Goal: Information Seeking & Learning: Learn about a topic

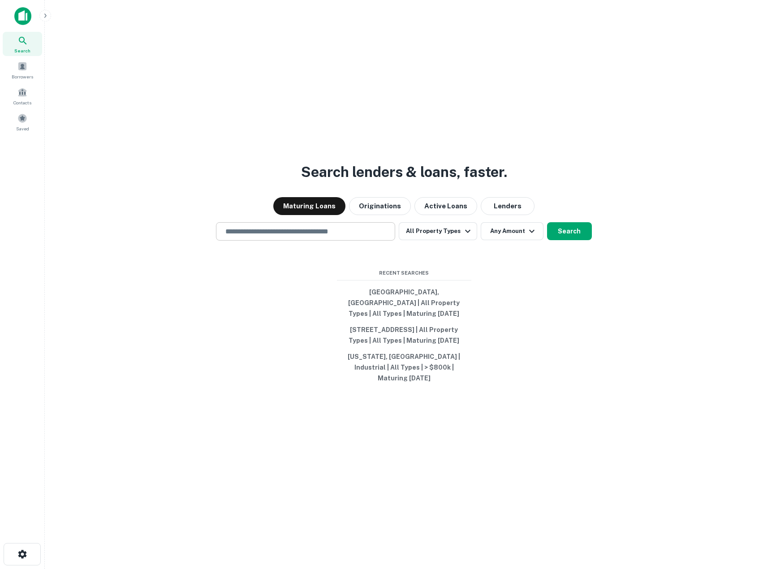
click at [305, 237] on div "​" at bounding box center [305, 231] width 179 height 18
click at [304, 232] on input "text" at bounding box center [305, 231] width 171 height 10
paste input "**********"
type input "**********"
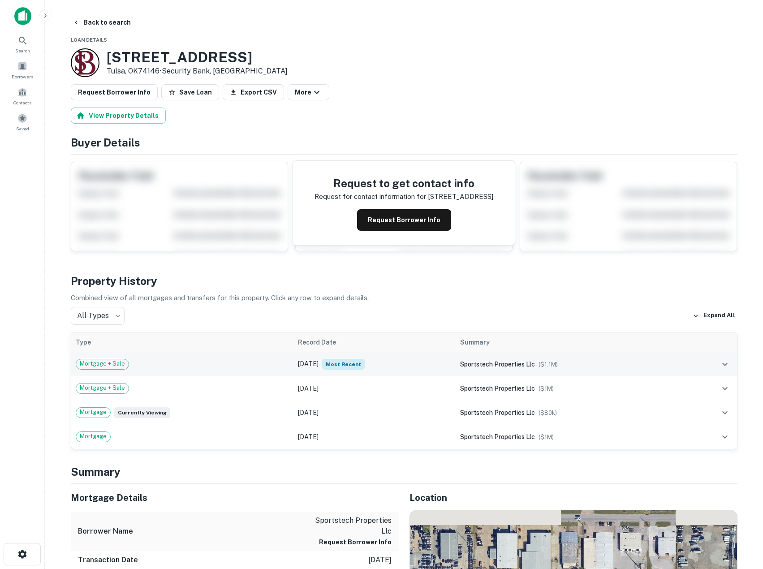
click at [265, 364] on div "Mortgage + Sale" at bounding box center [182, 364] width 213 height 11
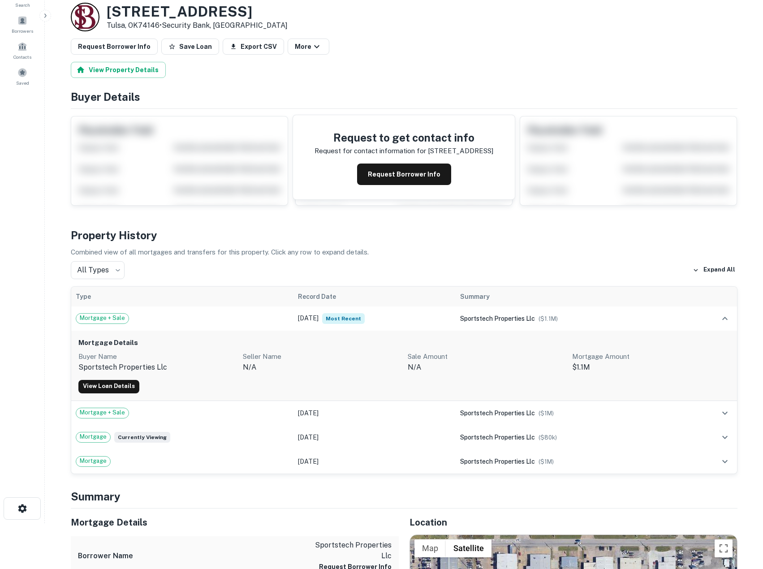
scroll to position [149, 0]
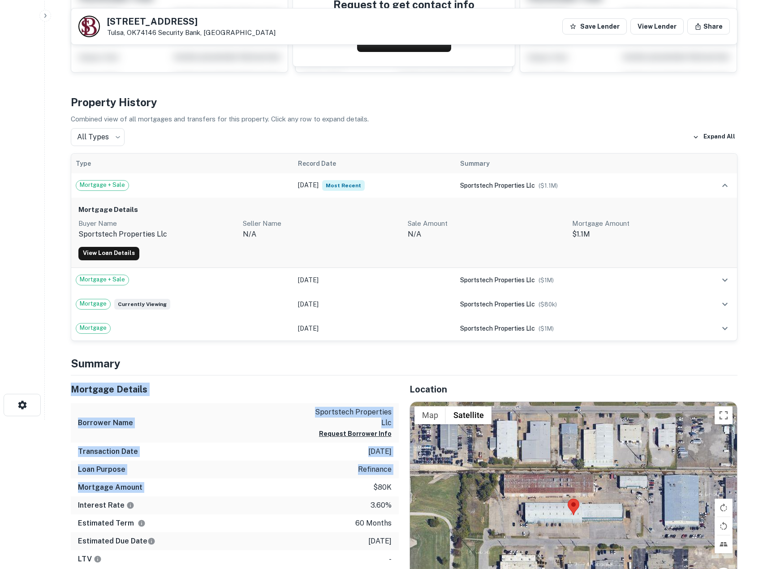
drag, startPoint x: 258, startPoint y: 359, endPoint x: 259, endPoint y: 490, distance: 130.8
click at [259, 490] on div "Mortgage Amount $80k" at bounding box center [235, 487] width 328 height 18
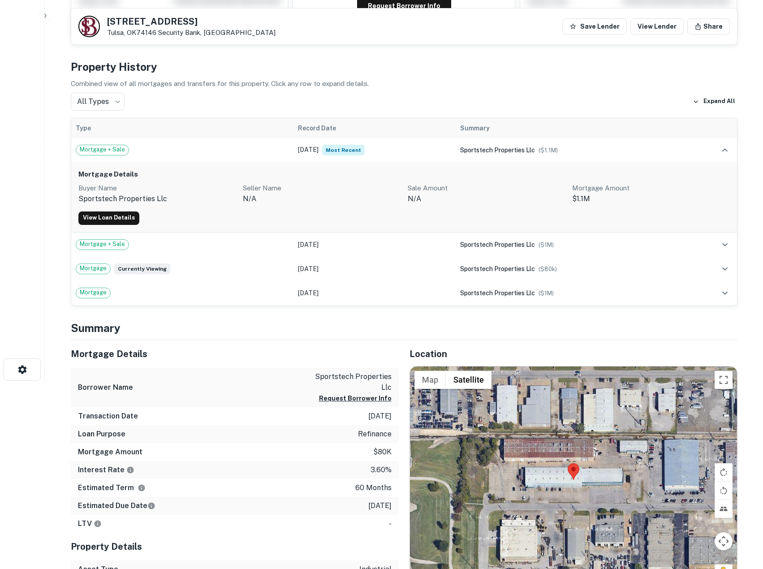
scroll to position [224, 0]
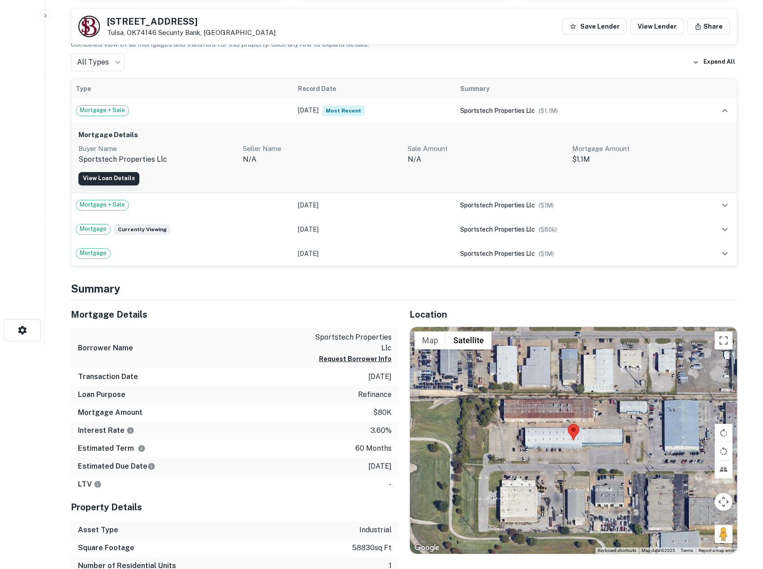
click at [123, 181] on link "View Loan Details" at bounding box center [108, 178] width 61 height 13
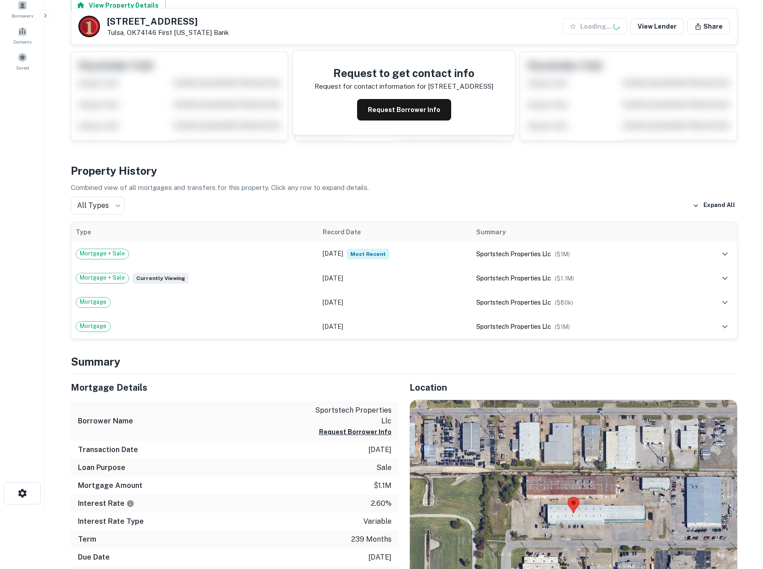
scroll to position [299, 0]
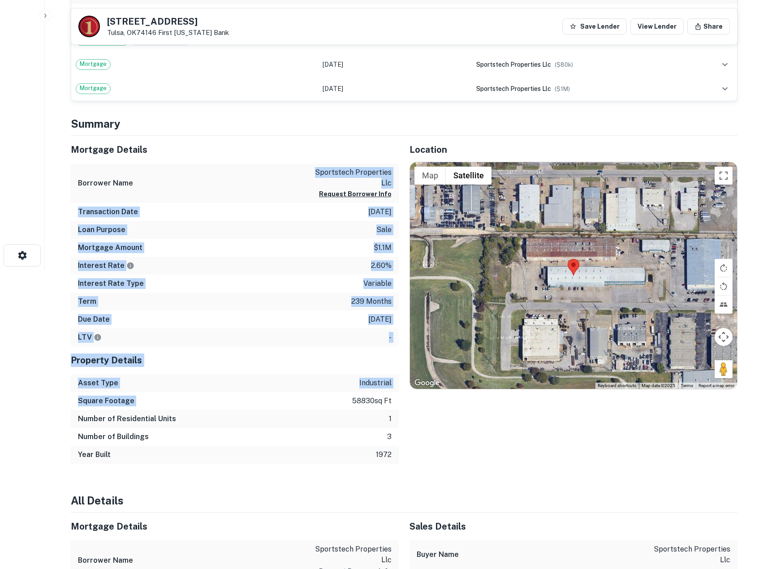
drag, startPoint x: 260, startPoint y: 169, endPoint x: 320, endPoint y: 405, distance: 243.5
click at [320, 405] on div "Mortgage Details Borrower Name sportstech properties llc Request Borrower Info …" at bounding box center [235, 300] width 328 height 328
click at [320, 405] on div "Square Footage 58830 sq ft" at bounding box center [235, 401] width 328 height 18
drag, startPoint x: 272, startPoint y: 208, endPoint x: 265, endPoint y: 177, distance: 31.2
click at [268, 183] on div "Mortgage Details Borrower Name sportstech properties llc Request Borrower Info …" at bounding box center [235, 300] width 328 height 328
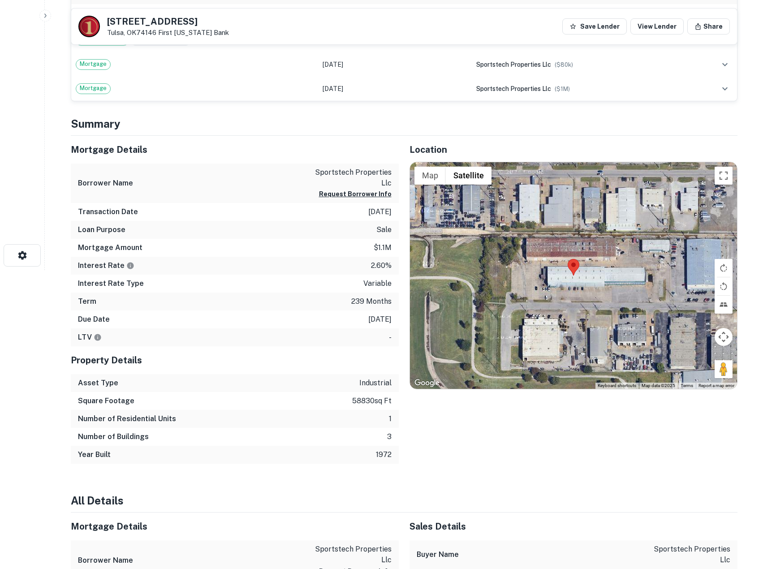
click at [265, 176] on div "Borrower Name sportstech properties llc Request Borrower Info" at bounding box center [235, 183] width 328 height 40
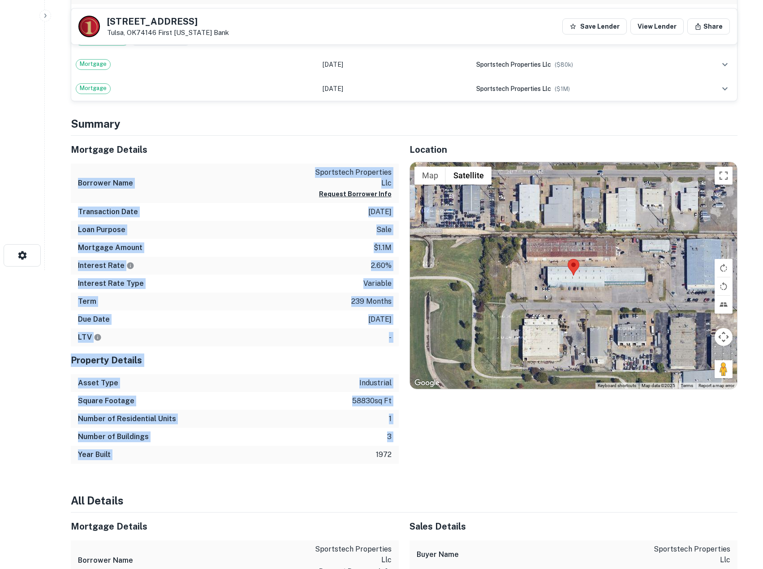
drag, startPoint x: 262, startPoint y: 146, endPoint x: 310, endPoint y: 449, distance: 306.5
click at [310, 449] on div "Mortgage Details Borrower Name sportstech properties llc Request Borrower Info …" at bounding box center [235, 300] width 328 height 328
click at [310, 449] on div "Year Built 1972" at bounding box center [235, 455] width 328 height 18
drag, startPoint x: 310, startPoint y: 417, endPoint x: 290, endPoint y: 133, distance: 285.1
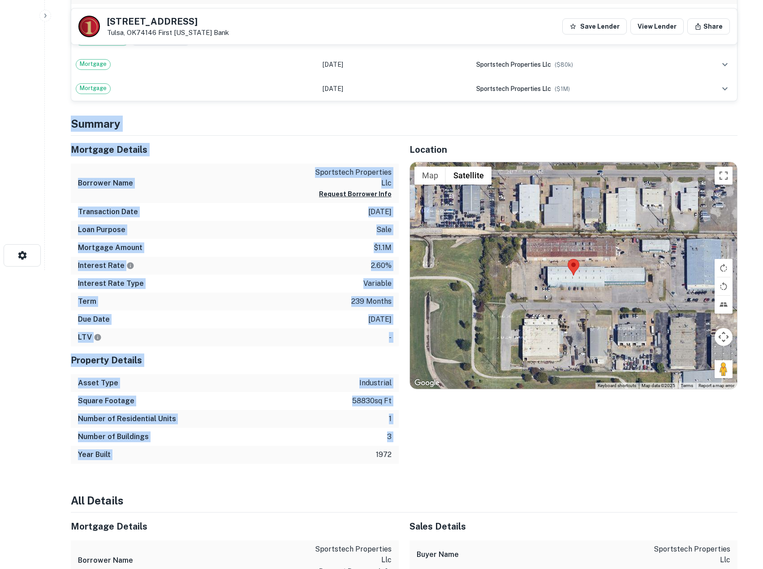
drag, startPoint x: 286, startPoint y: 151, endPoint x: 338, endPoint y: 492, distance: 344.8
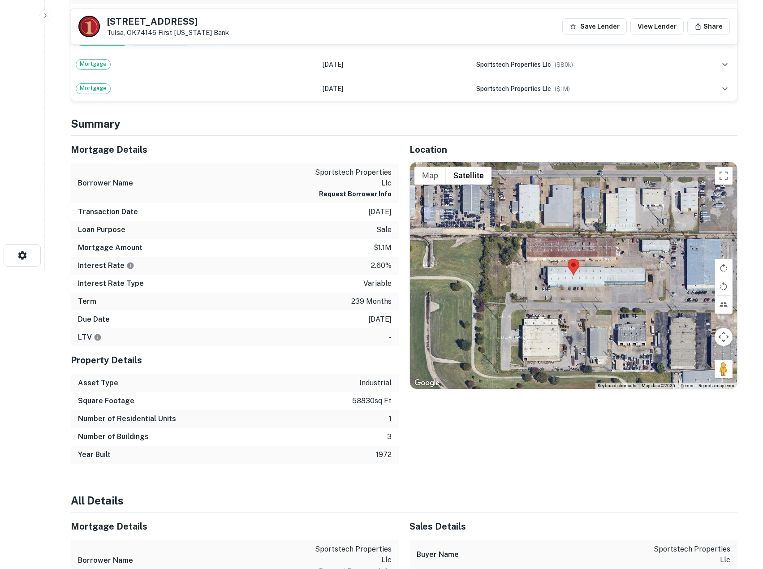
drag, startPoint x: 338, startPoint y: 490, endPoint x: 223, endPoint y: 477, distance: 116.3
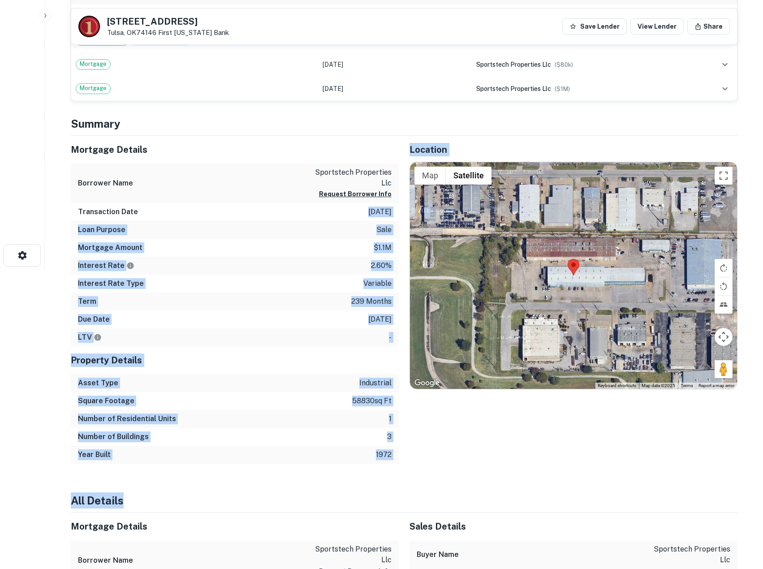
drag, startPoint x: 223, startPoint y: 477, endPoint x: 235, endPoint y: 206, distance: 271.3
click at [236, 205] on div "Transaction Date 2/1/2021" at bounding box center [235, 212] width 328 height 18
drag, startPoint x: 224, startPoint y: 287, endPoint x: 224, endPoint y: 462, distance: 175.6
click at [224, 462] on div "Mortgage Details Borrower Name sportstech properties llc Request Borrower Info …" at bounding box center [235, 300] width 328 height 328
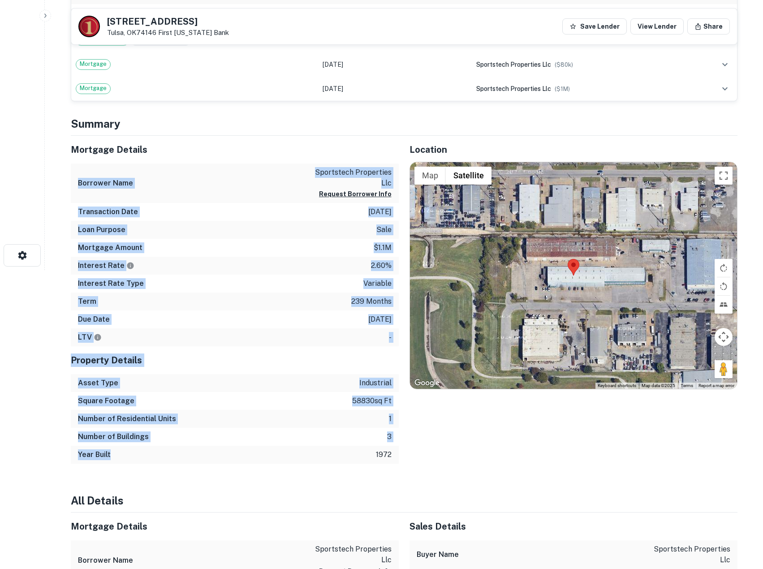
click at [224, 462] on div "Year Built 1972" at bounding box center [235, 455] width 328 height 18
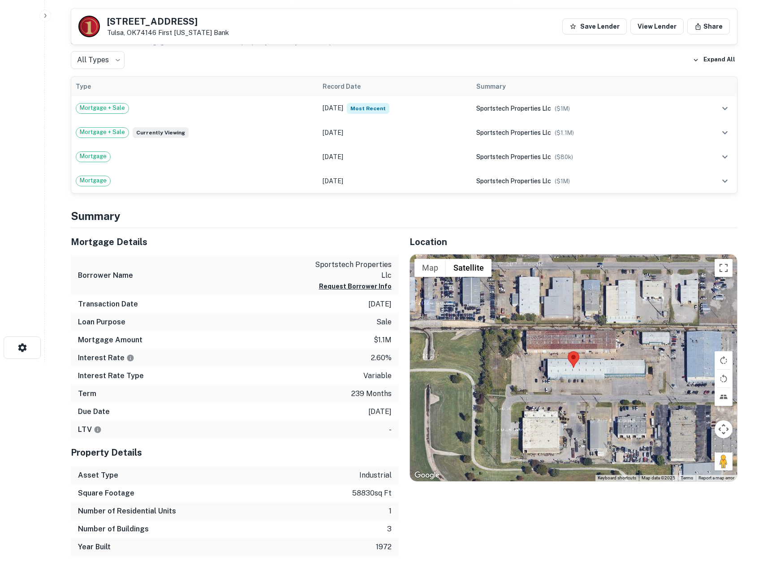
scroll to position [75, 0]
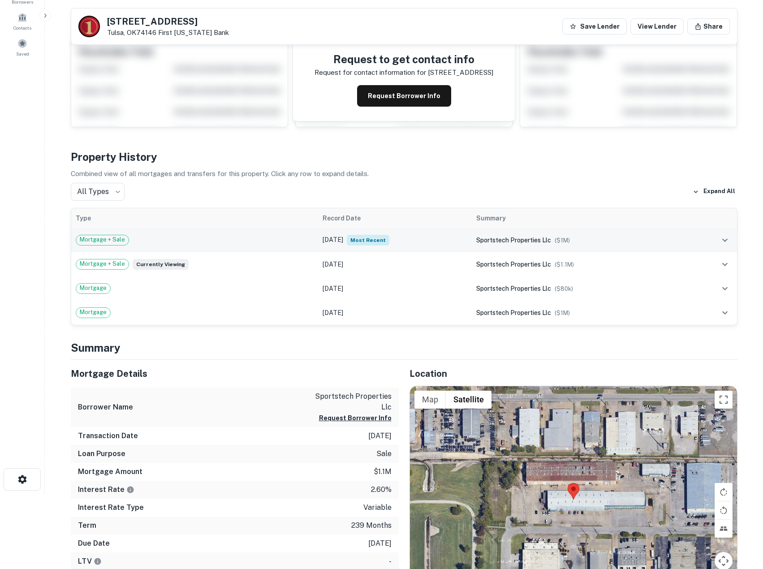
click at [111, 238] on span "Mortgage + Sale" at bounding box center [102, 239] width 52 height 9
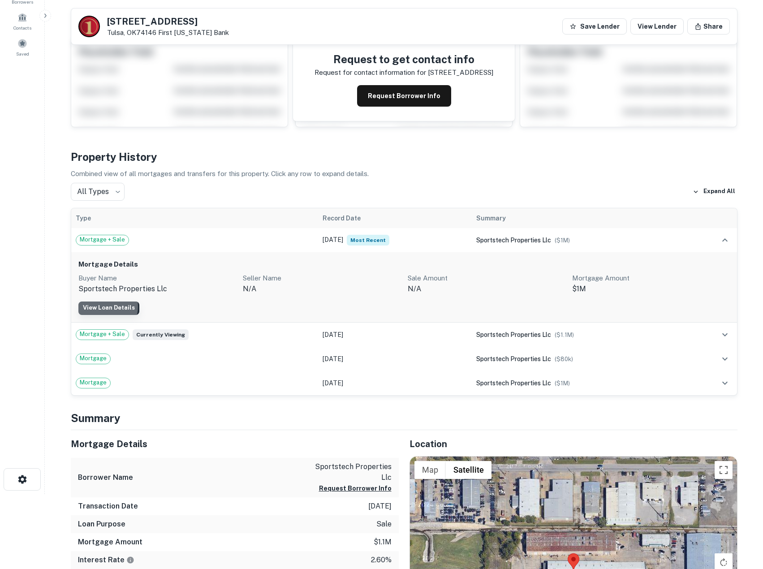
click at [106, 307] on link "View Loan Details" at bounding box center [108, 307] width 61 height 13
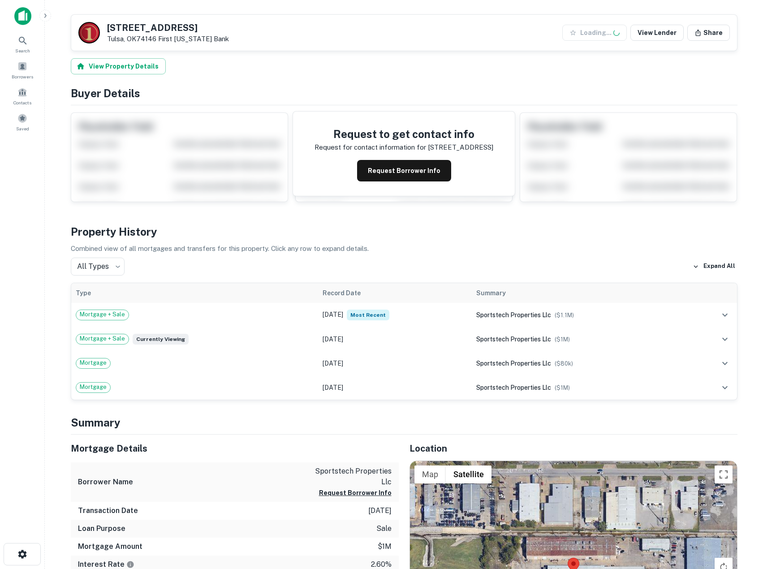
scroll to position [299, 0]
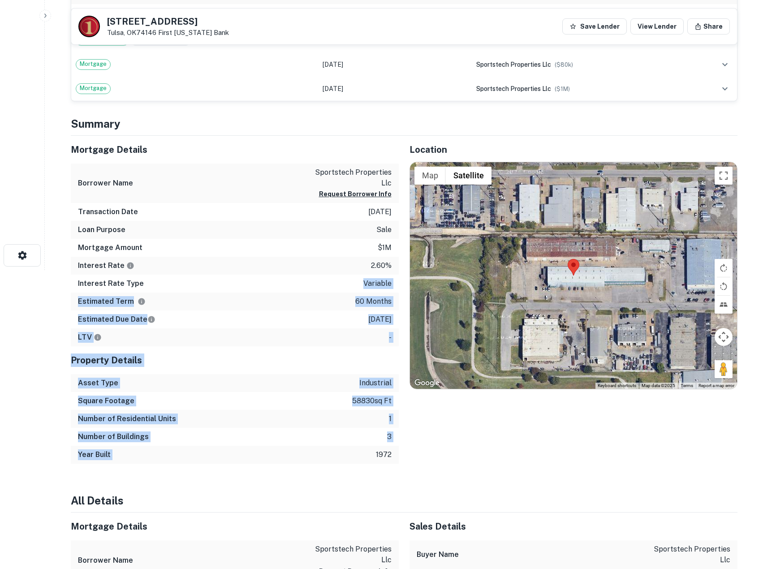
drag, startPoint x: 295, startPoint y: 356, endPoint x: 324, endPoint y: 447, distance: 96.2
click at [324, 447] on div "Mortgage Details Borrower Name sportstech properties llc Request Borrower Info …" at bounding box center [235, 300] width 328 height 328
click at [324, 447] on div "Year Built 1972" at bounding box center [235, 455] width 328 height 18
drag, startPoint x: 334, startPoint y: 476, endPoint x: 320, endPoint y: 283, distance: 193.6
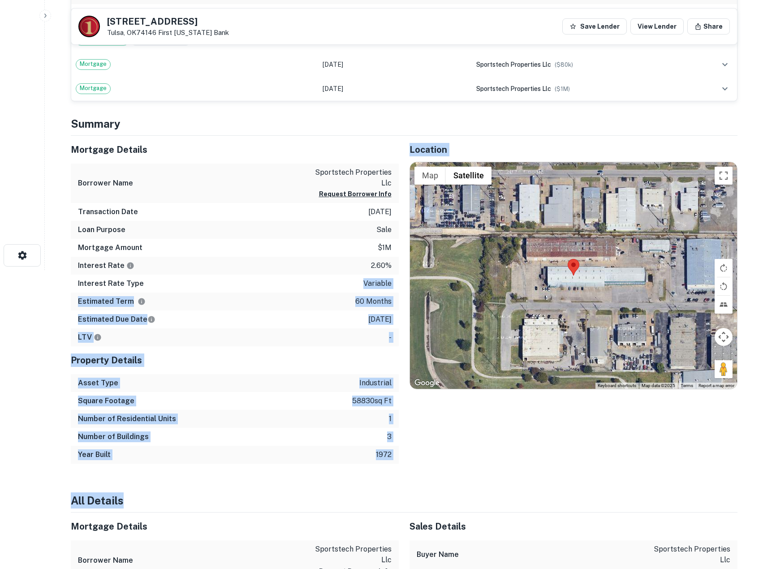
click at [320, 283] on div "Interest Rate Type variable" at bounding box center [235, 284] width 328 height 18
drag, startPoint x: 321, startPoint y: 275, endPoint x: 326, endPoint y: 469, distance: 194.0
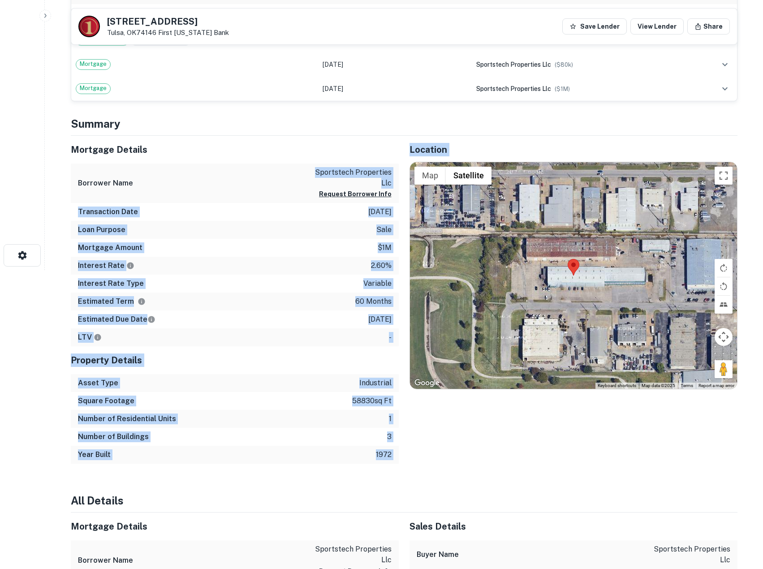
drag, startPoint x: 326, startPoint y: 469, endPoint x: 270, endPoint y: 121, distance: 353.0
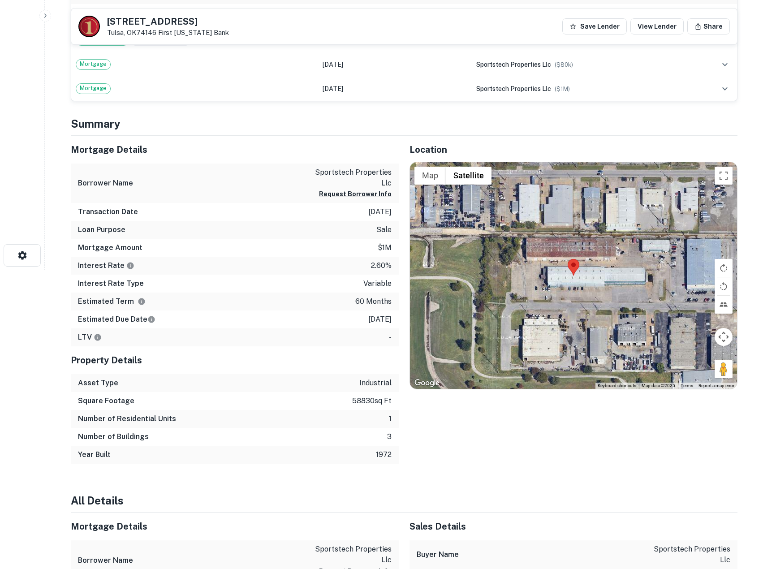
click at [270, 121] on h4 "Summary" at bounding box center [404, 124] width 667 height 16
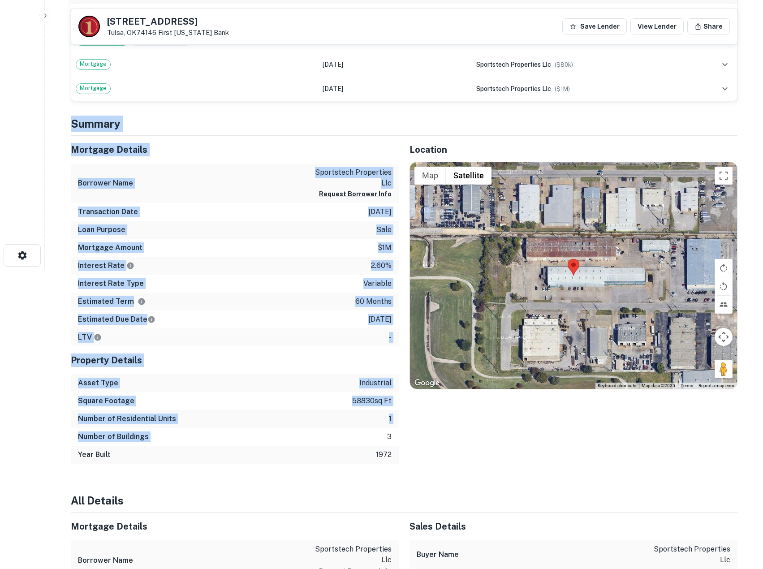
drag, startPoint x: 267, startPoint y: 142, endPoint x: 292, endPoint y: 438, distance: 296.3
click at [292, 438] on div "Number of Buildings 3" at bounding box center [235, 437] width 328 height 18
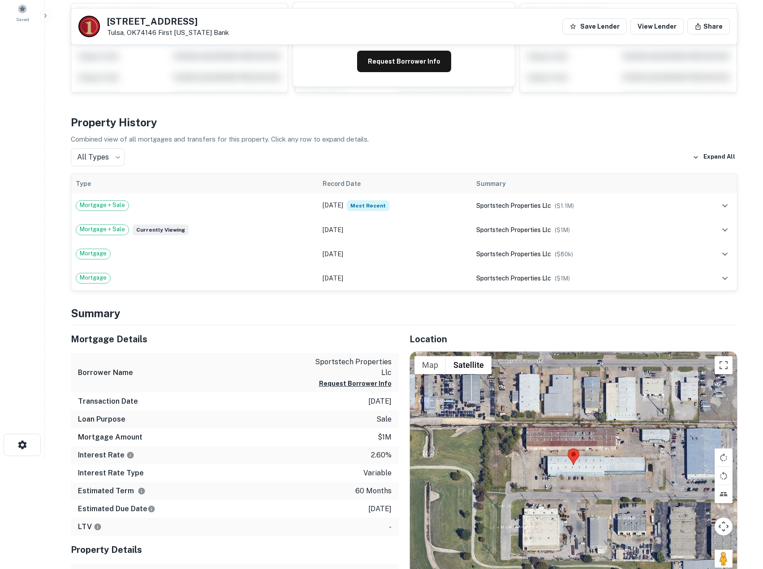
scroll to position [224, 0]
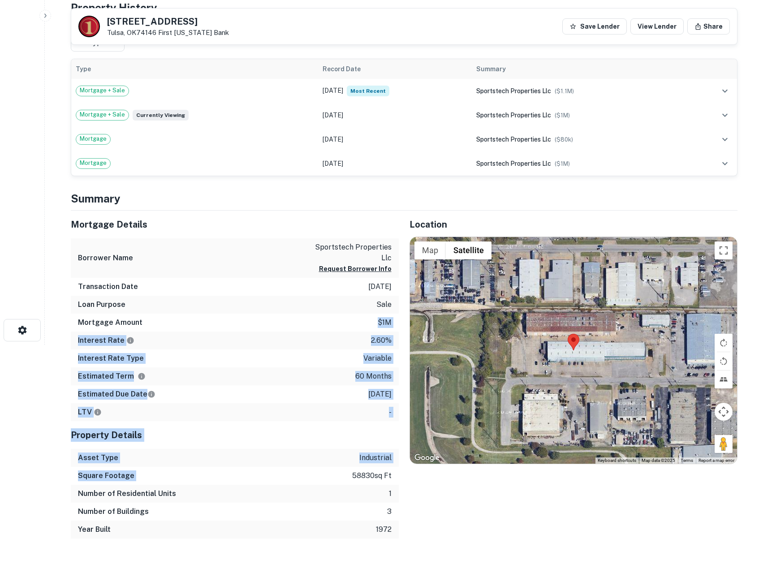
click at [256, 477] on div "Mortgage Details Borrower Name sportstech properties llc Request Borrower Info …" at bounding box center [235, 375] width 328 height 328
click at [256, 477] on div "Square Footage 58830 sq ft" at bounding box center [235, 476] width 328 height 18
drag, startPoint x: 254, startPoint y: 348, endPoint x: 251, endPoint y: 323, distance: 25.8
click at [251, 323] on div "Mortgage Details Borrower Name sportstech properties llc Request Borrower Info …" at bounding box center [235, 375] width 328 height 328
click at [250, 320] on div "Mortgage Amount $1m" at bounding box center [235, 323] width 328 height 18
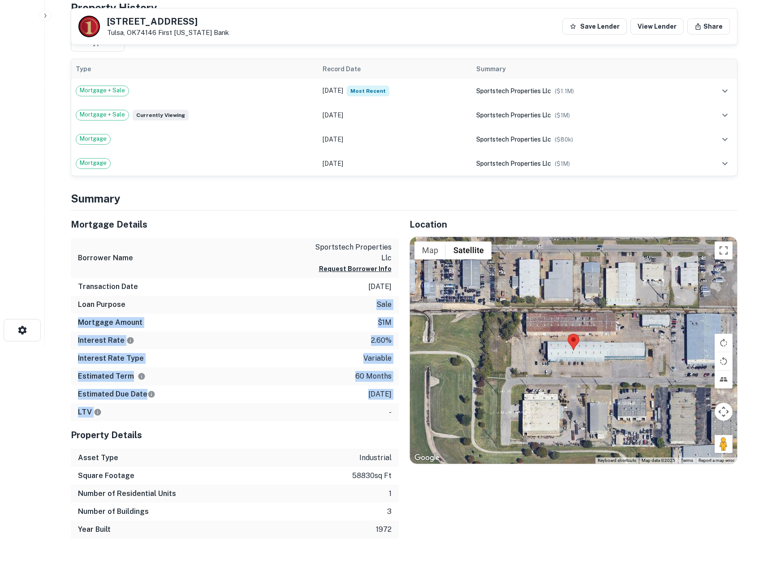
drag, startPoint x: 251, startPoint y: 299, endPoint x: 250, endPoint y: 406, distance: 107.1
click at [250, 406] on div "Mortgage Details Borrower Name sportstech properties llc Request Borrower Info …" at bounding box center [235, 316] width 328 height 211
click at [250, 406] on div "LTV -" at bounding box center [235, 412] width 328 height 18
drag, startPoint x: 250, startPoint y: 406, endPoint x: 244, endPoint y: 215, distance: 190.9
click at [244, 215] on div "Mortgage Details Borrower Name sportstech properties llc Request Borrower Info …" at bounding box center [235, 316] width 328 height 211
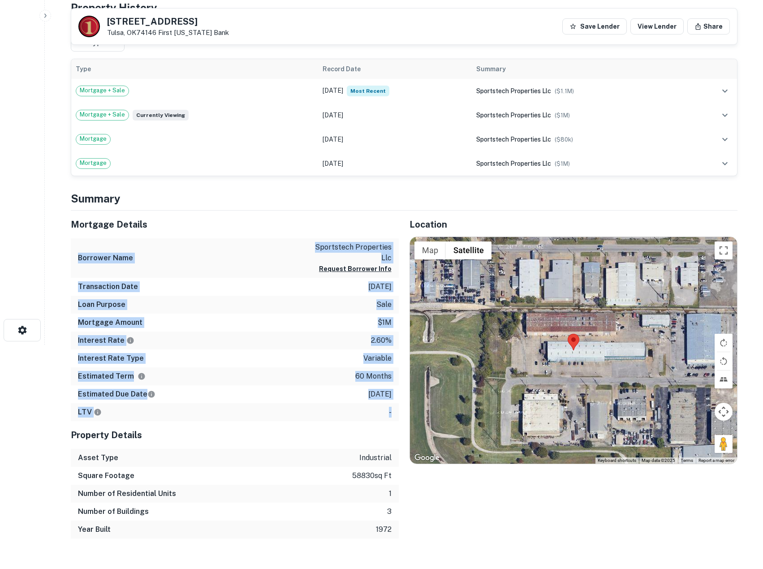
click at [244, 215] on div "Mortgage Details" at bounding box center [235, 225] width 328 height 28
drag, startPoint x: 238, startPoint y: 410, endPoint x: 237, endPoint y: 421, distance: 11.2
click at [237, 421] on div "Mortgage Details Borrower Name sportstech properties llc Request Borrower Info …" at bounding box center [235, 375] width 328 height 328
click at [237, 421] on div "Property Details" at bounding box center [235, 435] width 328 height 28
